Goal: Information Seeking & Learning: Find specific fact

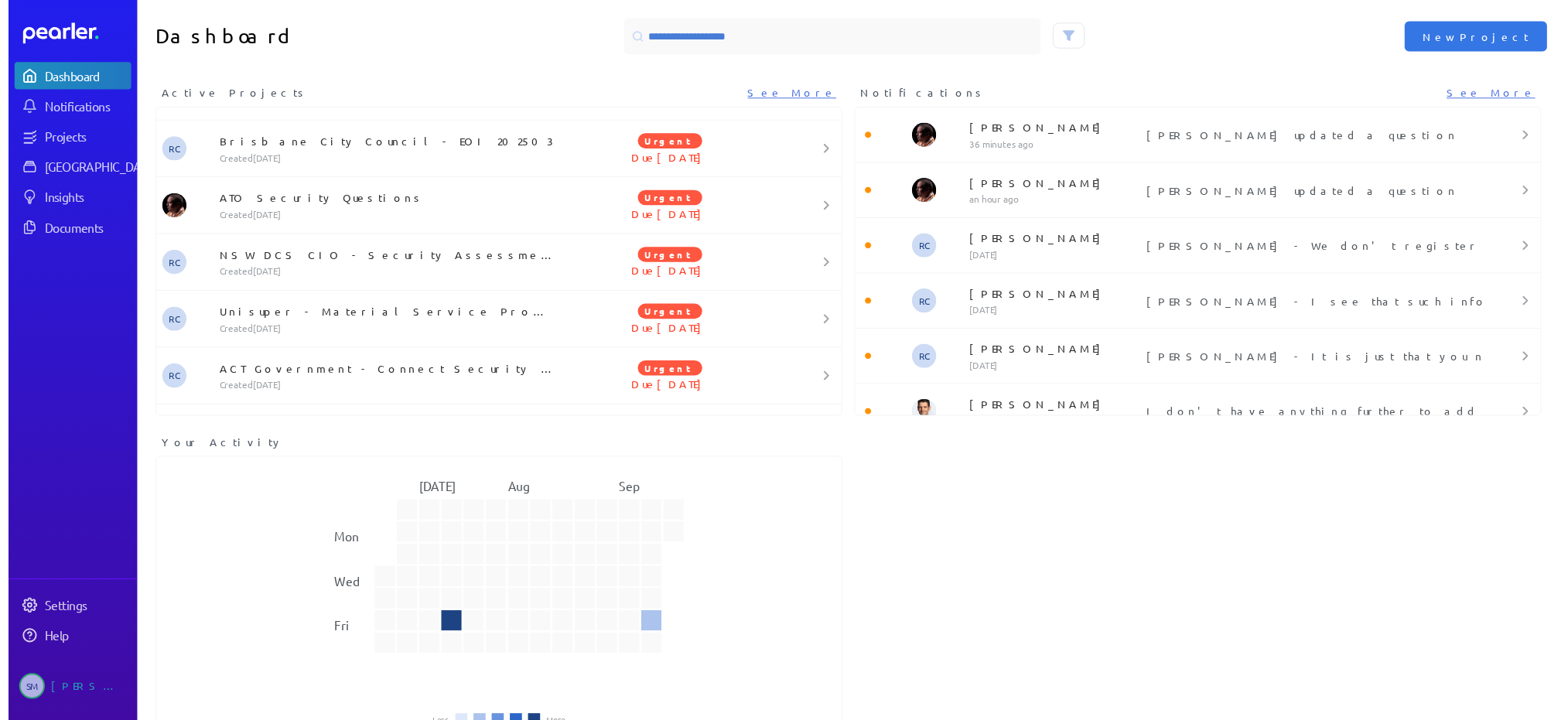
scroll to position [788, 0]
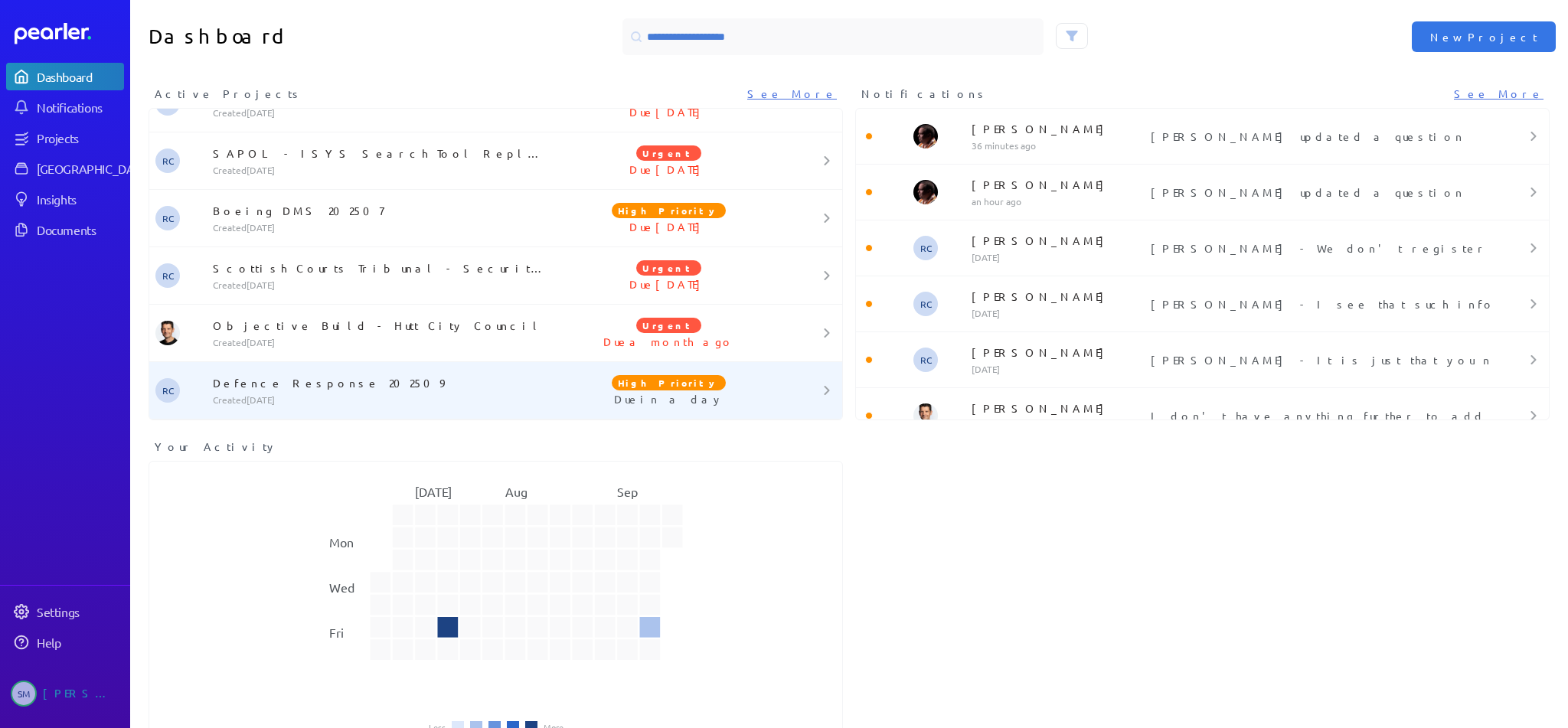
click at [381, 385] on p "Defence Response 202509" at bounding box center [383, 383] width 341 height 15
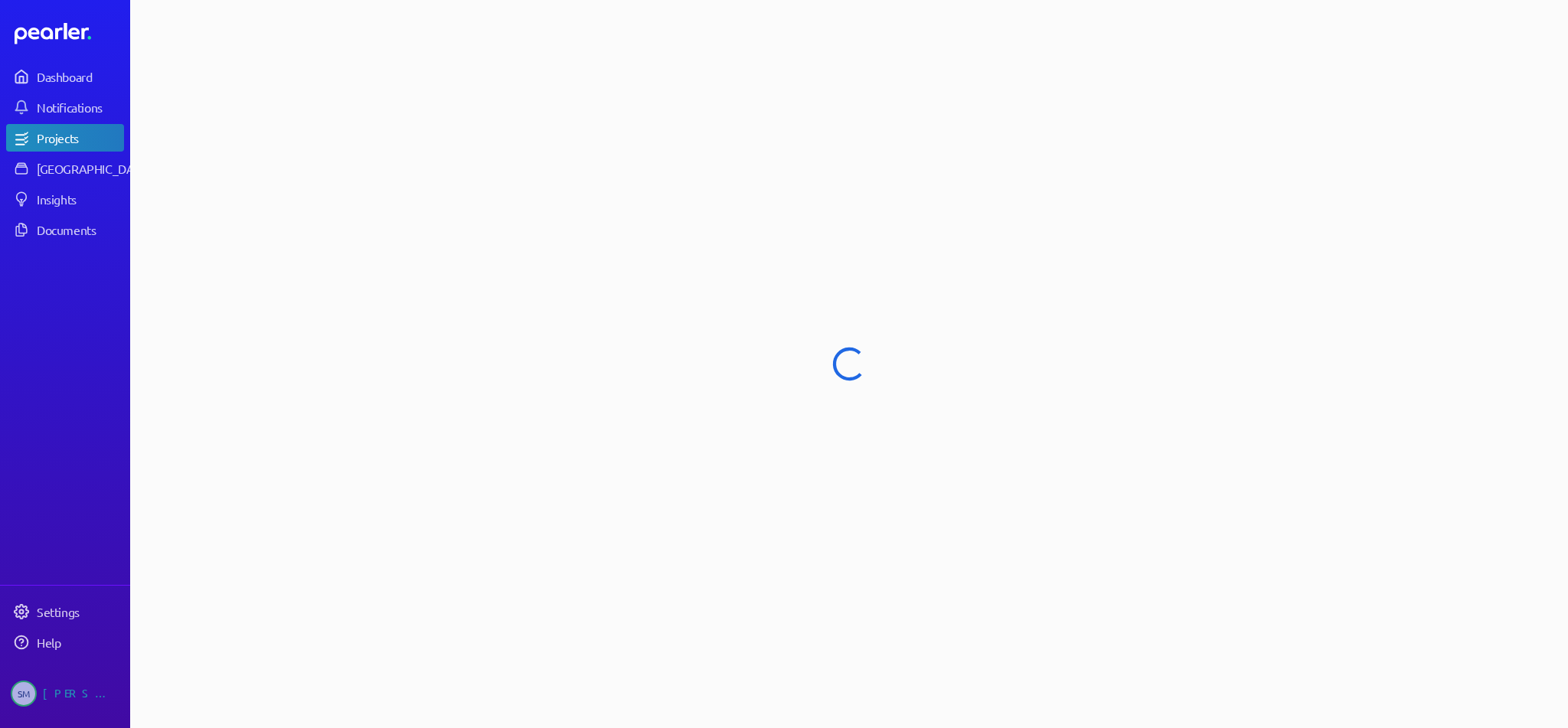
select select "****"
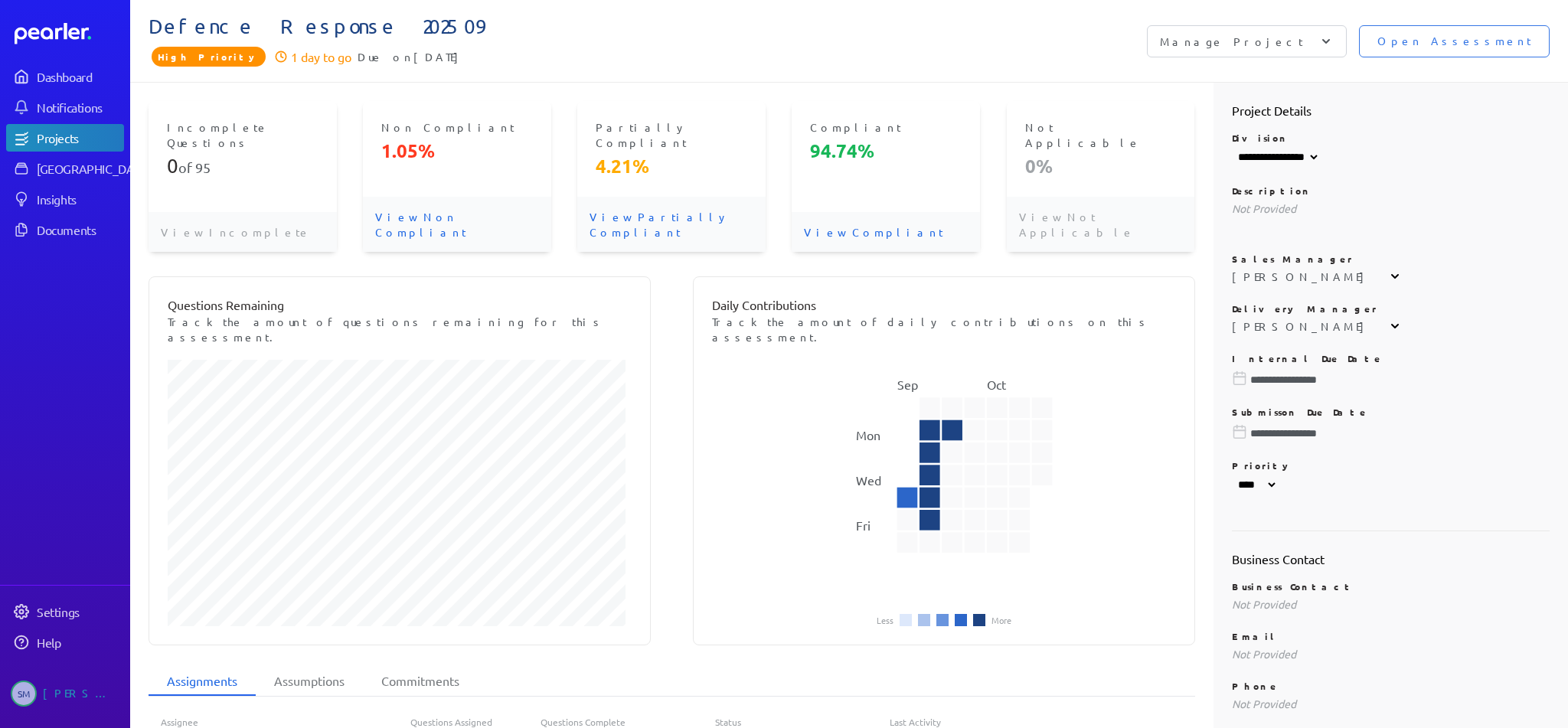
click at [815, 212] on p "View Compliant" at bounding box center [886, 231] width 189 height 39
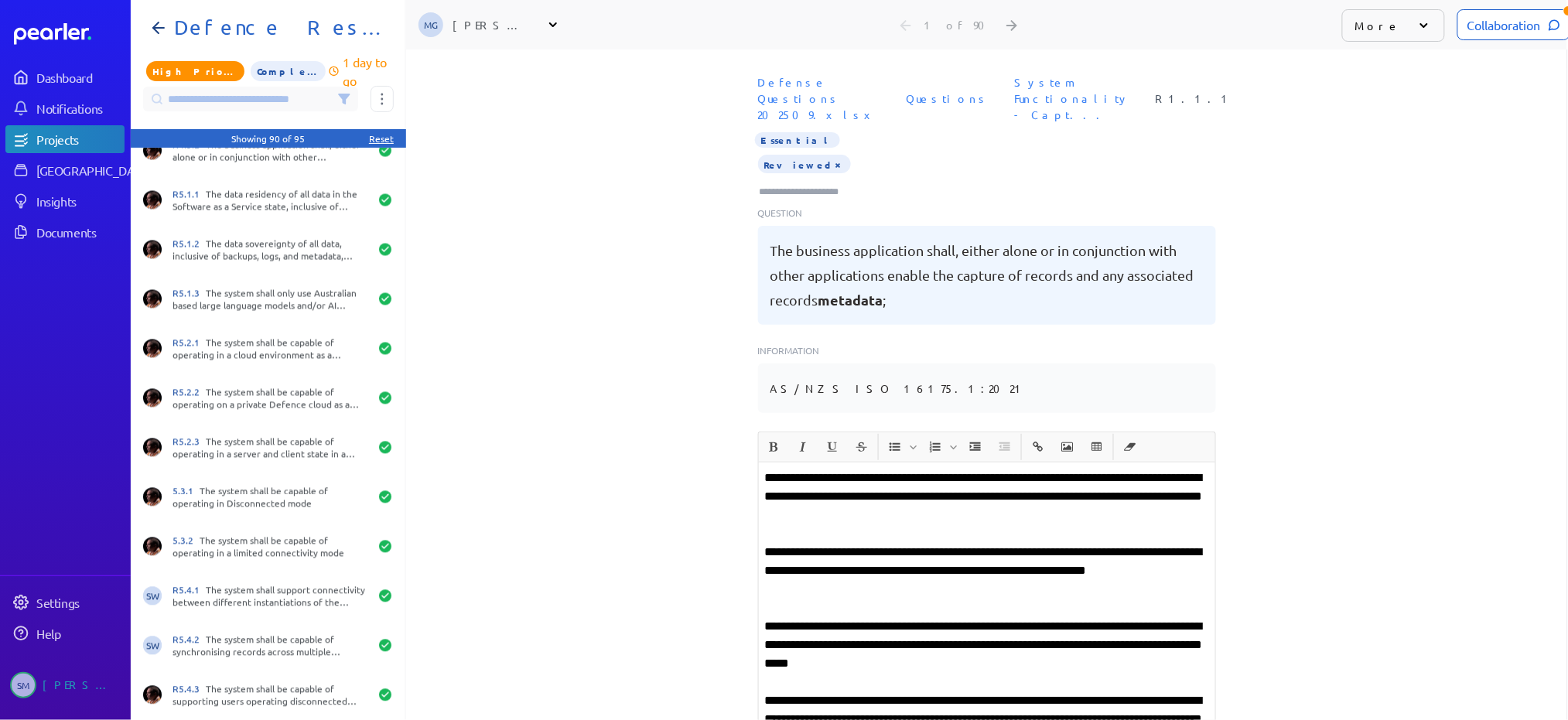
scroll to position [3195, 0]
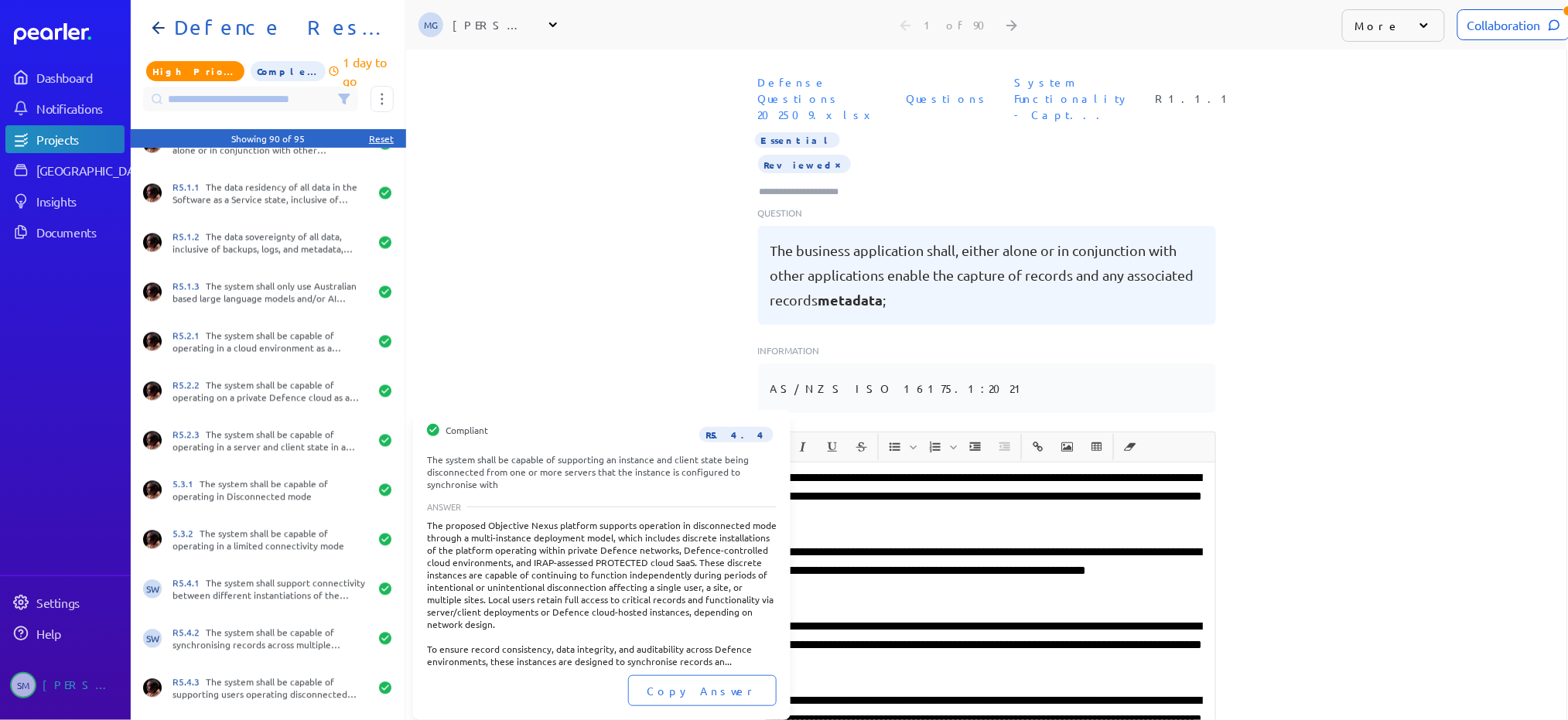
click at [397, 696] on div at bounding box center [403, 695] width 31 height 49
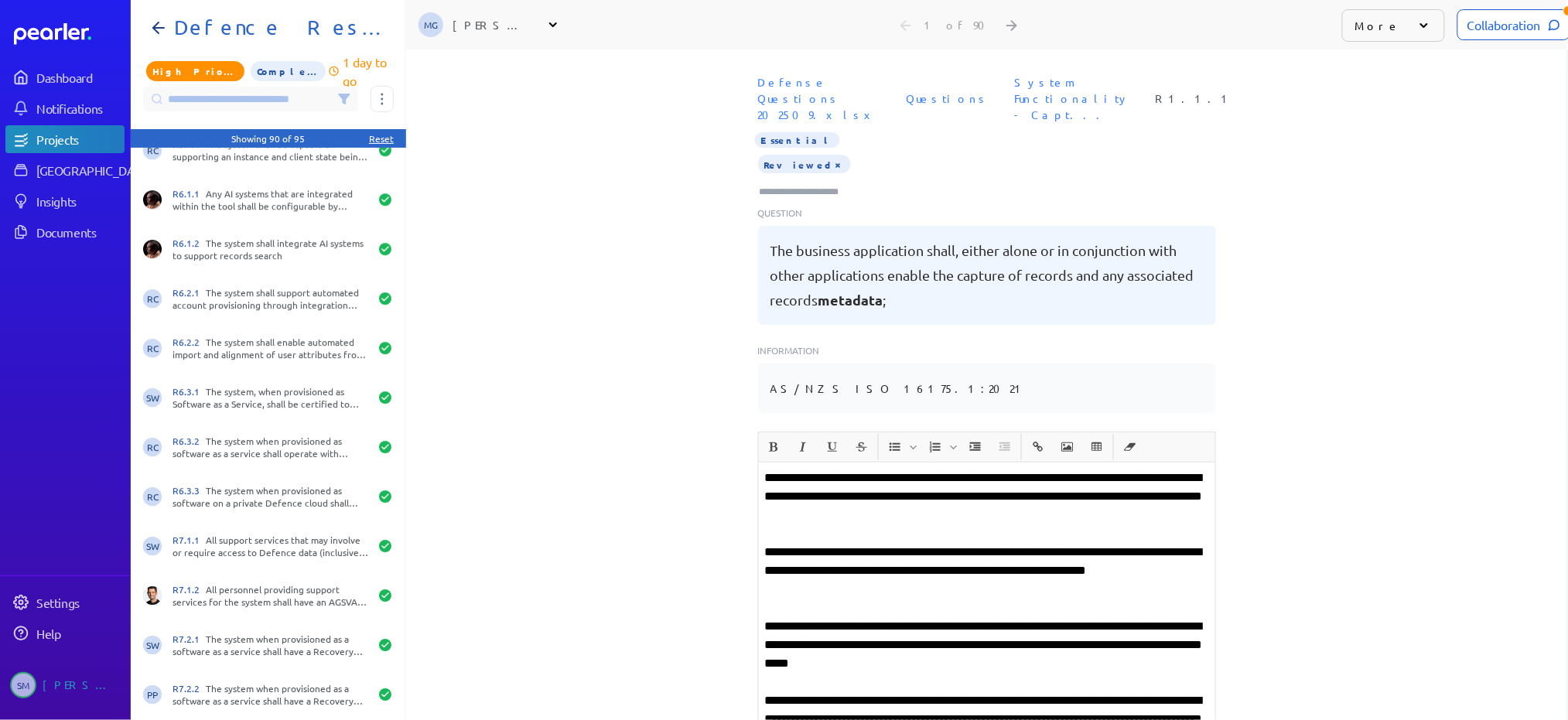
scroll to position [3763, 0]
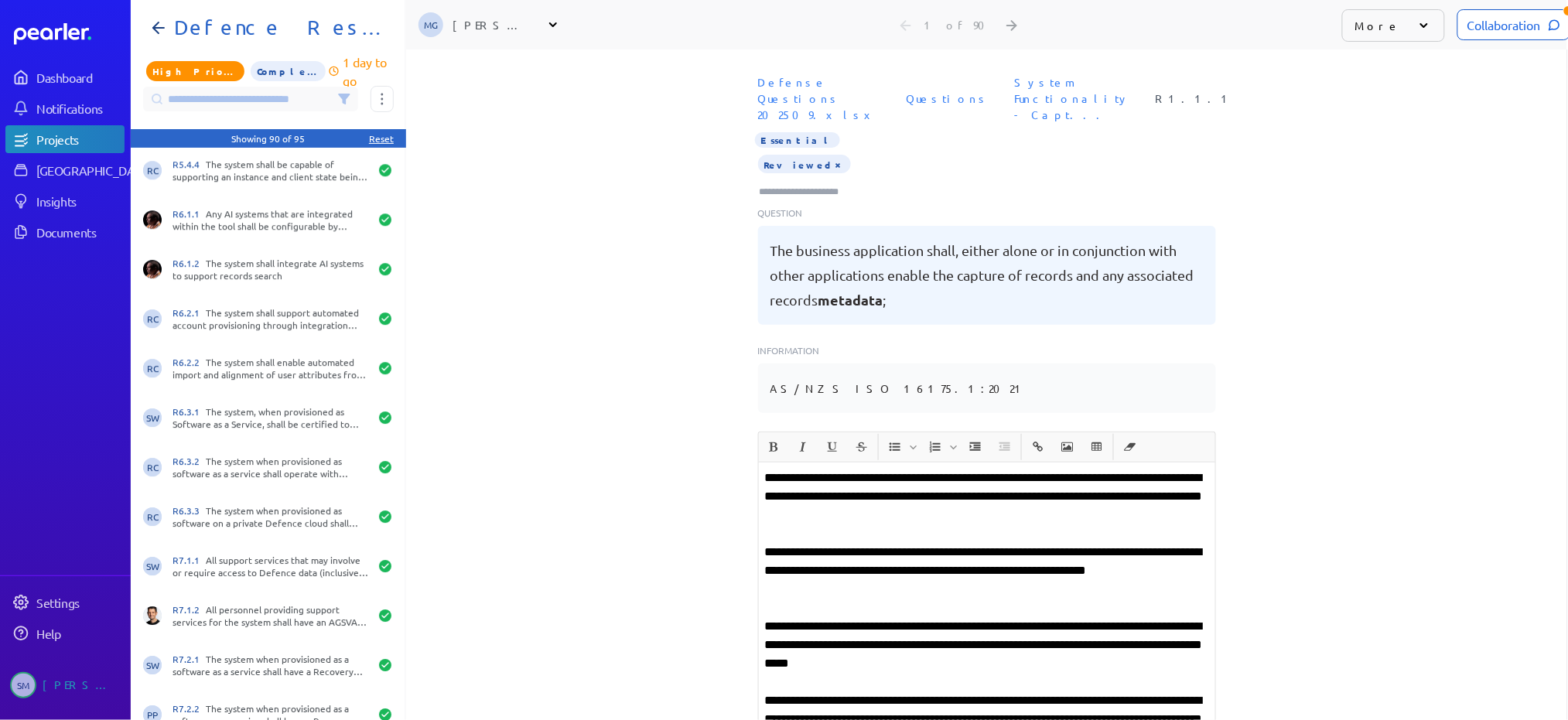
click at [295, 105] on input at bounding box center [250, 99] width 215 height 25
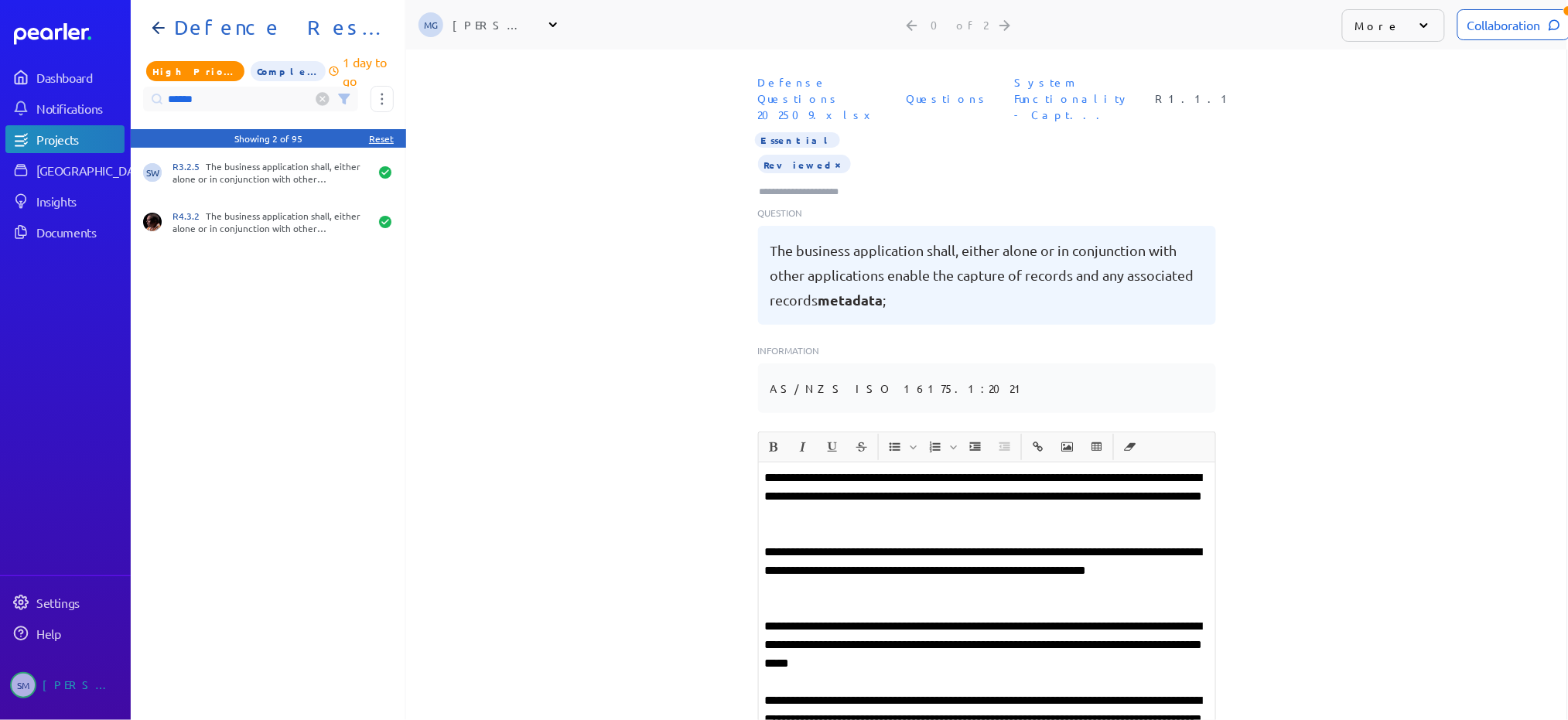
scroll to position [0, 0]
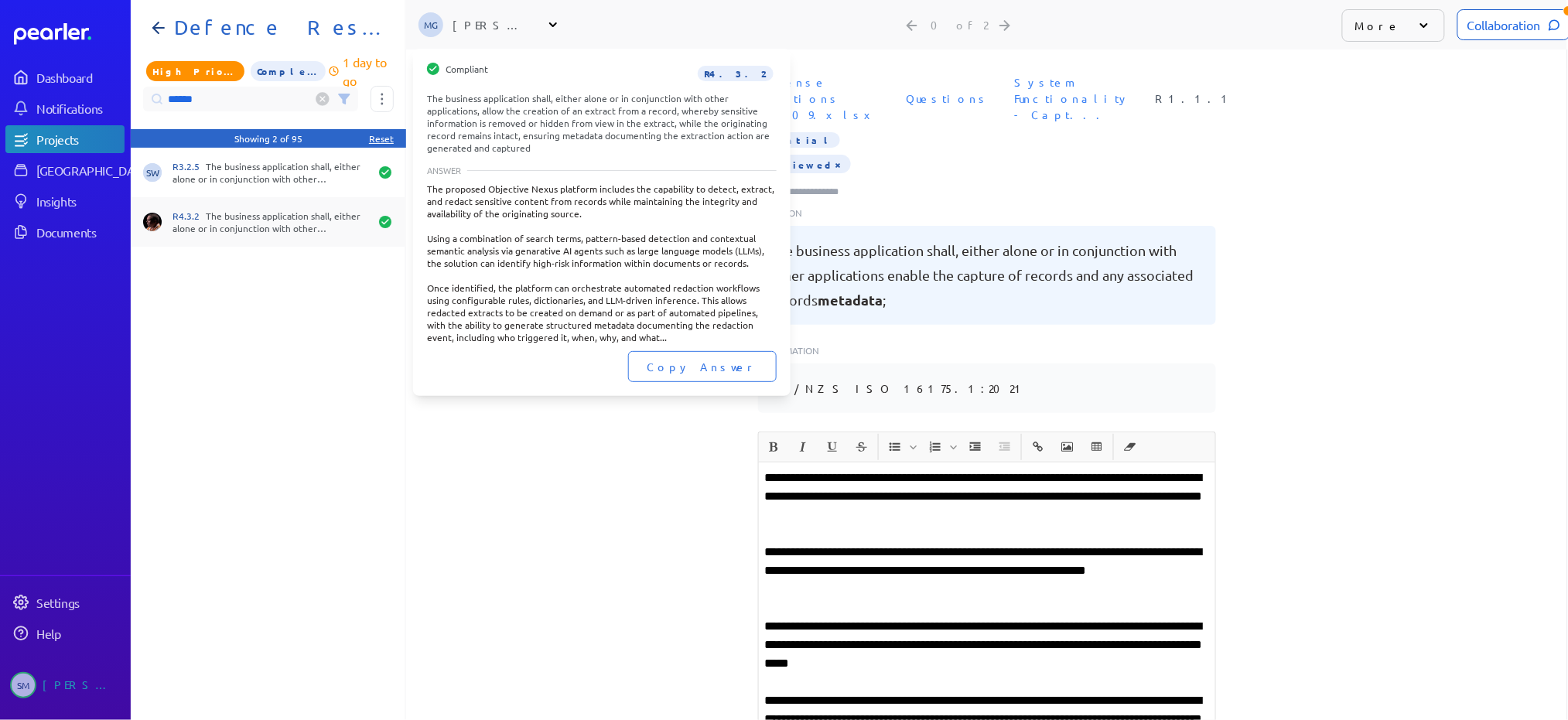
type input "******"
click at [300, 207] on div "R4.3.2 The business application shall, either alone or in conjunction with othe…" at bounding box center [268, 222] width 274 height 49
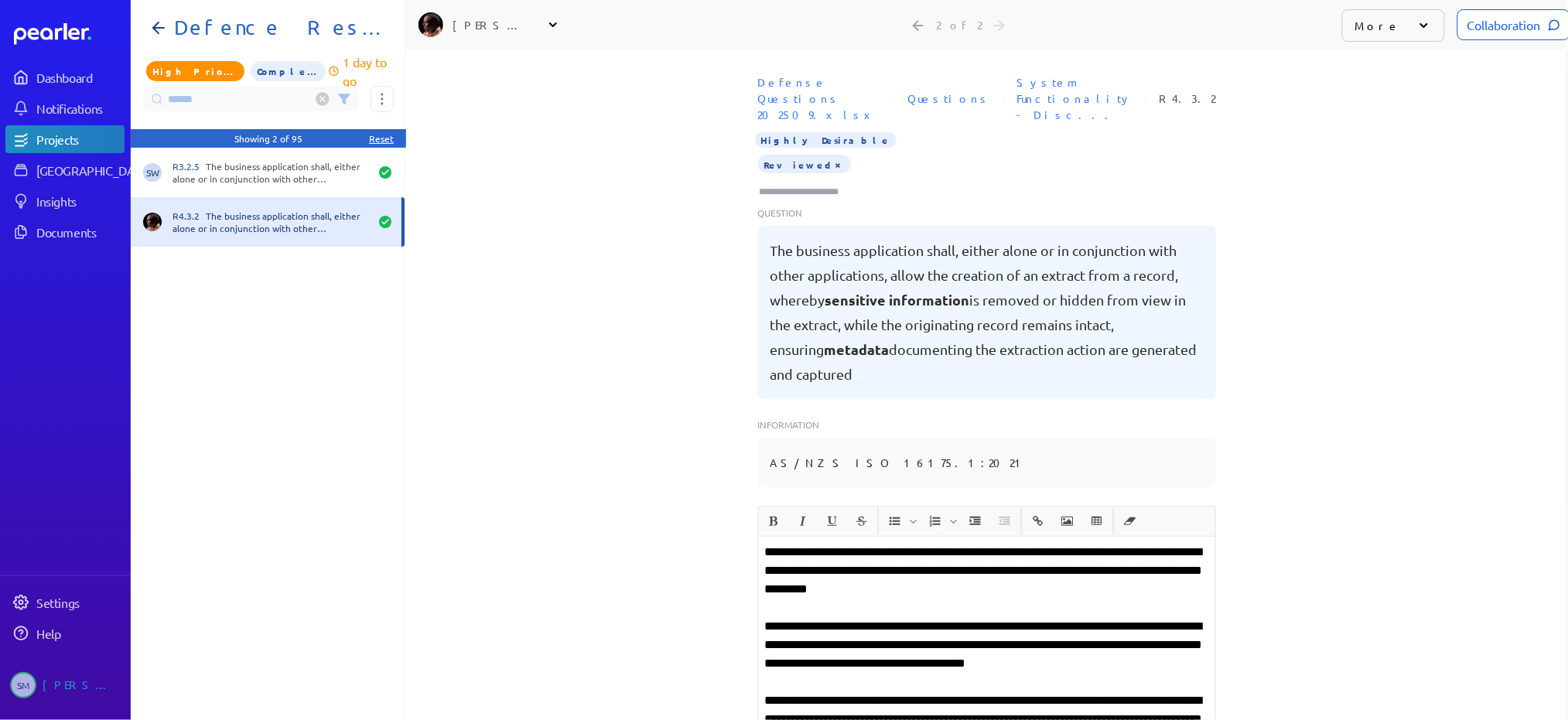
drag, startPoint x: 830, startPoint y: 357, endPoint x: 751, endPoint y: 239, distance: 142.0
click at [758, 239] on div "The business application shall, either alone or in conjunction with other appli…" at bounding box center [986, 312] width 458 height 173
copy pre "The business application shall, either alone or in conjunction with other appli…"
